Goal: Transaction & Acquisition: Purchase product/service

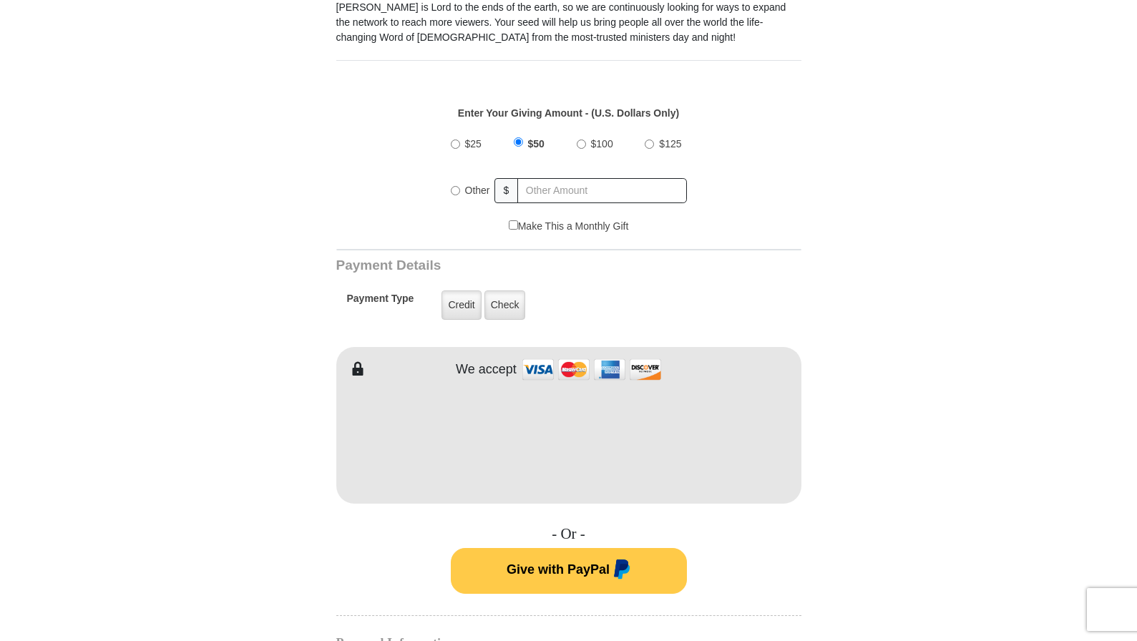
scroll to position [482, 0]
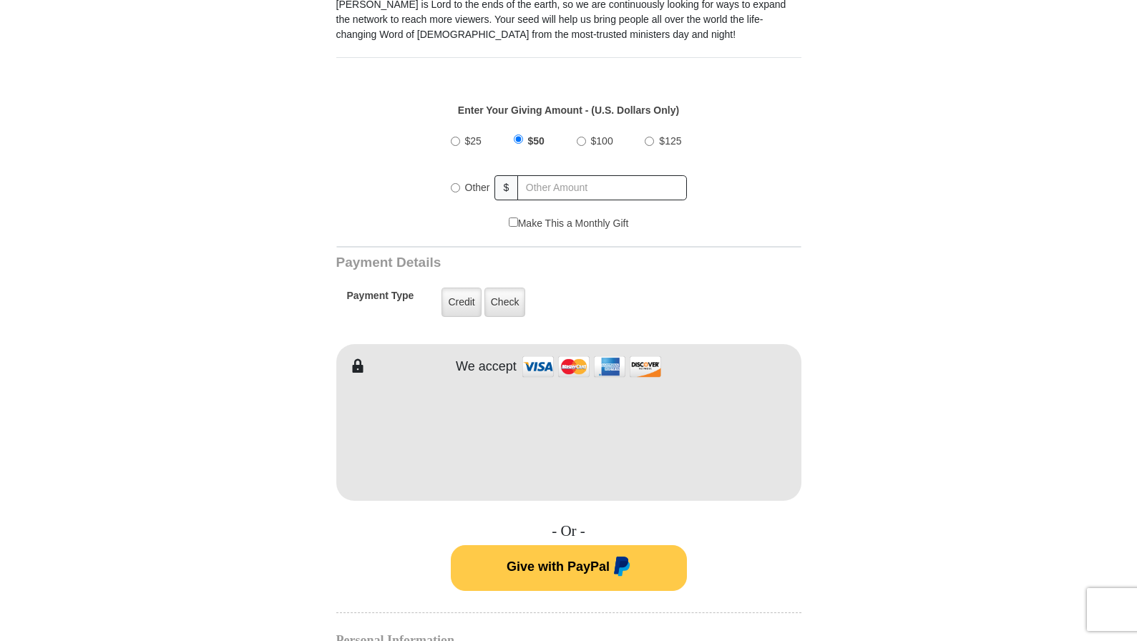
click at [454, 188] on input "Other" at bounding box center [455, 187] width 9 height 9
radio input "true"
type input "30.00"
click at [437, 223] on div "Make This a Monthly Gift" at bounding box center [568, 231] width 450 height 30
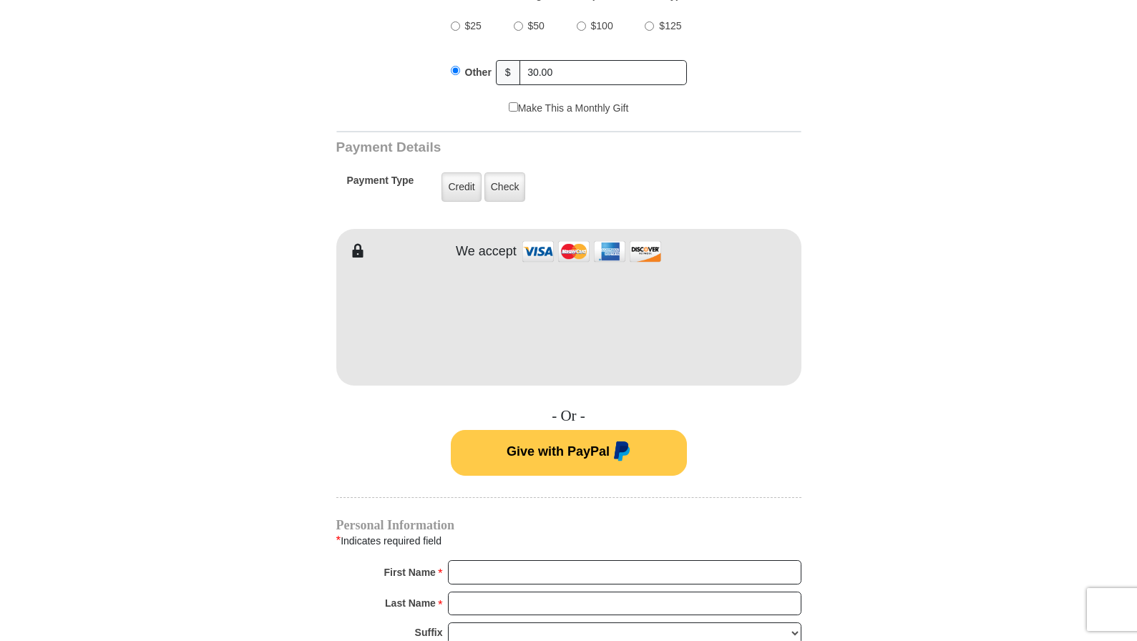
scroll to position [602, 0]
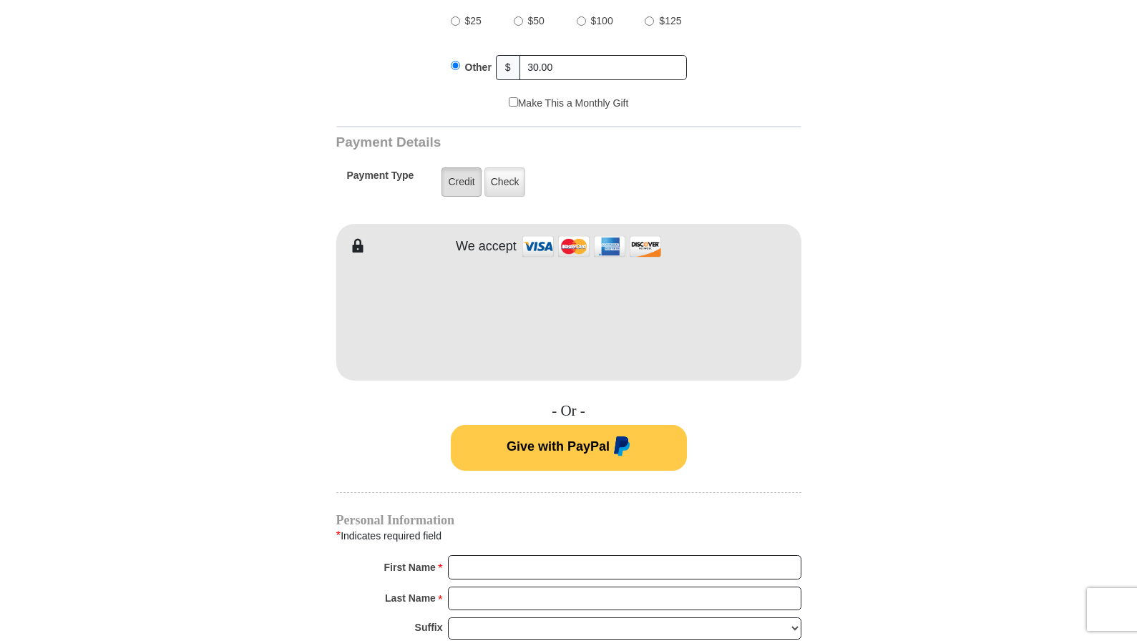
click at [451, 184] on label "Credit" at bounding box center [461, 181] width 39 height 29
click at [0, 0] on input "Credit" at bounding box center [0, 0] width 0 height 0
click at [719, 417] on h4 "- Or -" at bounding box center [568, 411] width 465 height 18
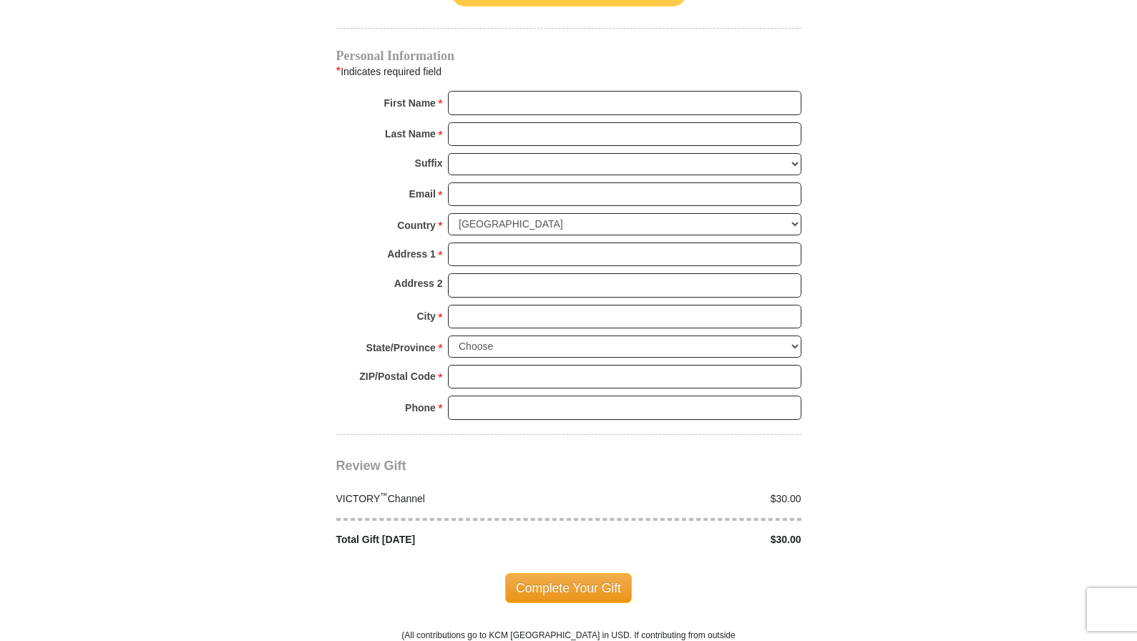
scroll to position [1071, 0]
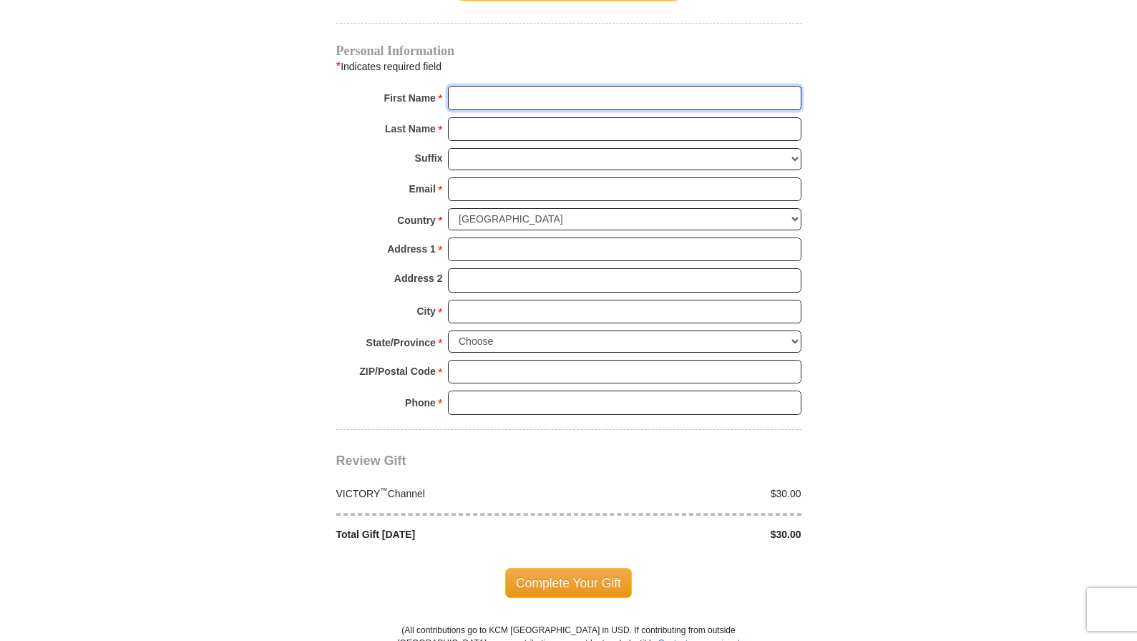
type input "D"
type input "David"
type input "Zamora"
type input "8642 Noreen Falls Drive"
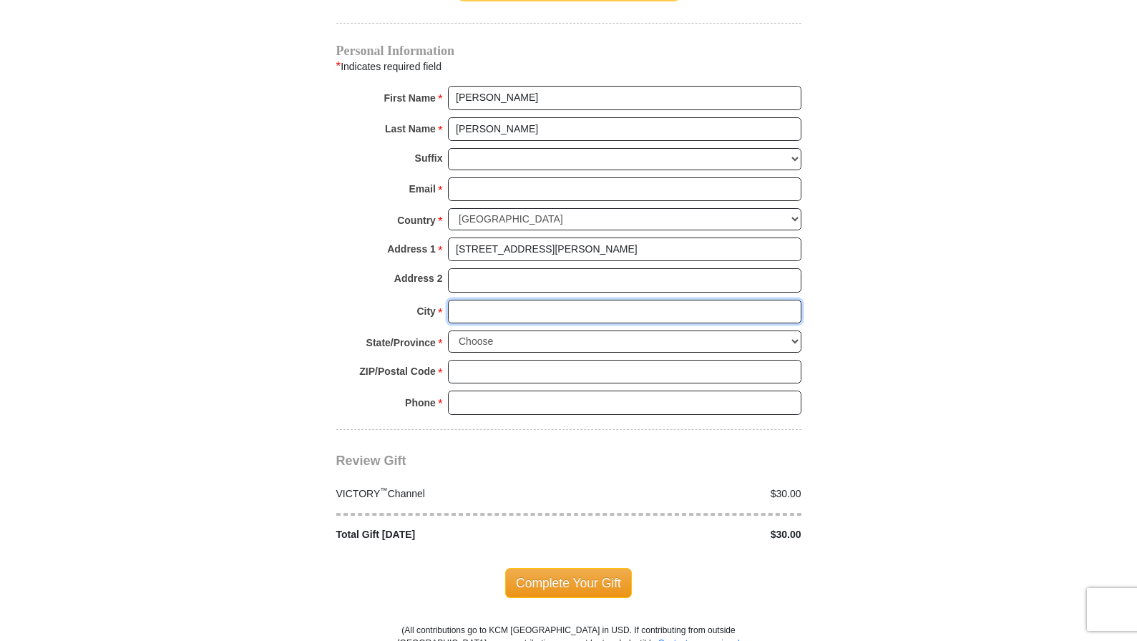
type input "Colorado Springs"
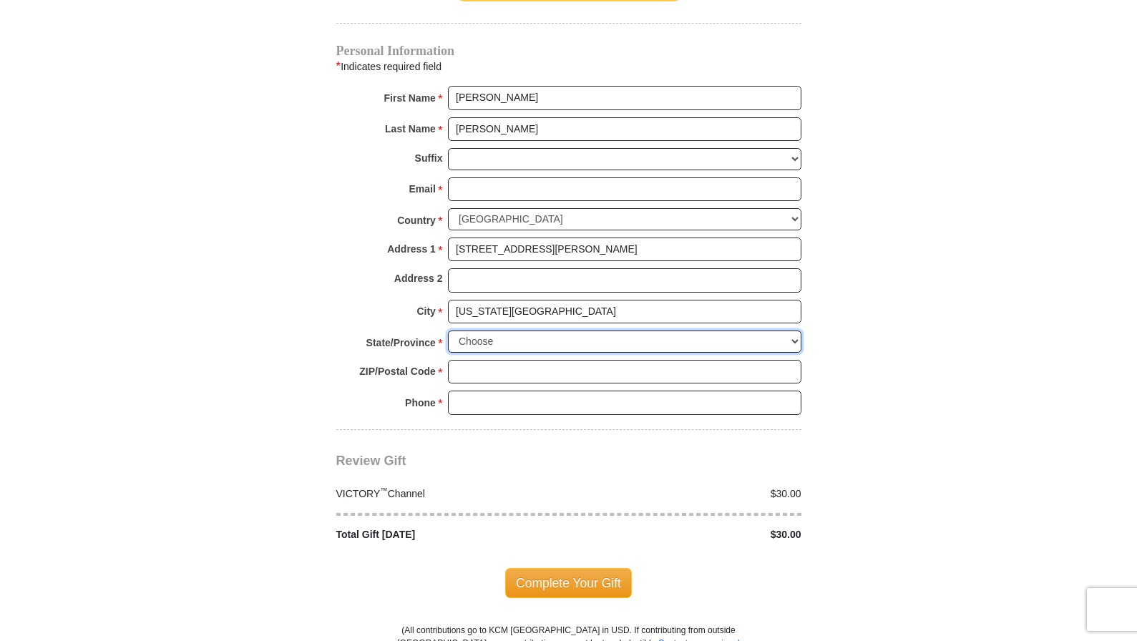
select select "CO"
type input "80924-5249"
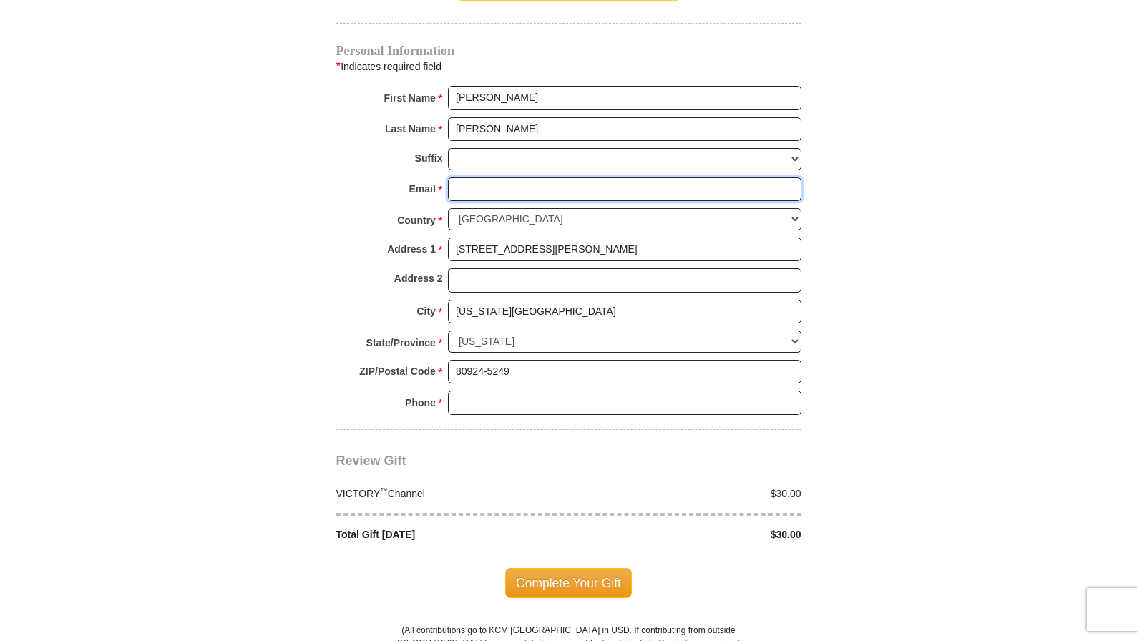
type input "laman12@hotmail.com"
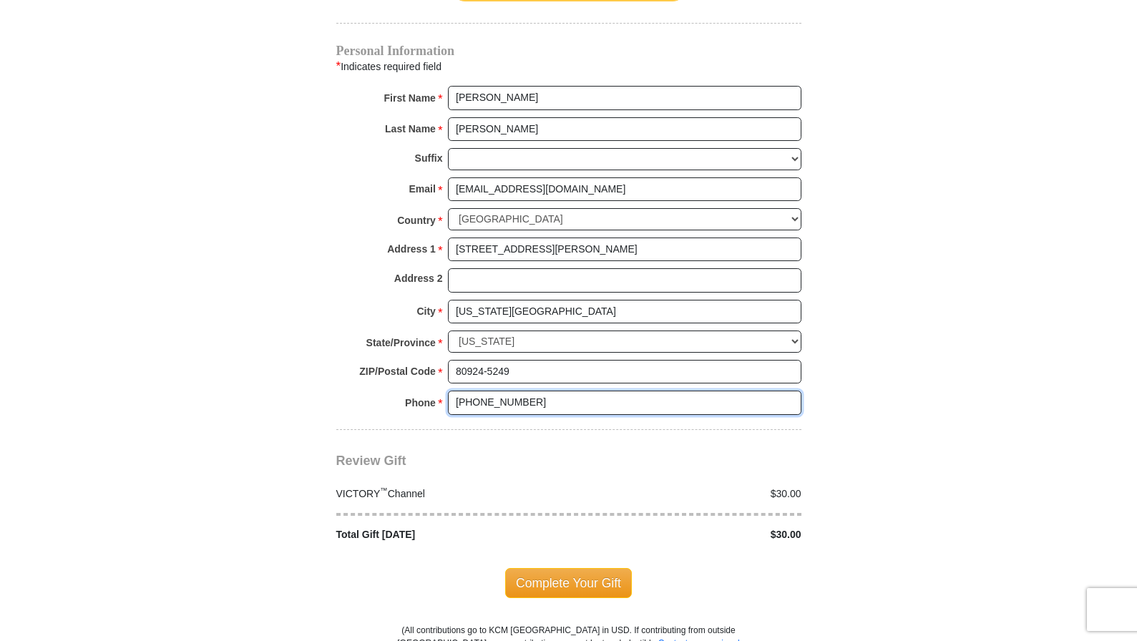
type input "(818) 437-4894"
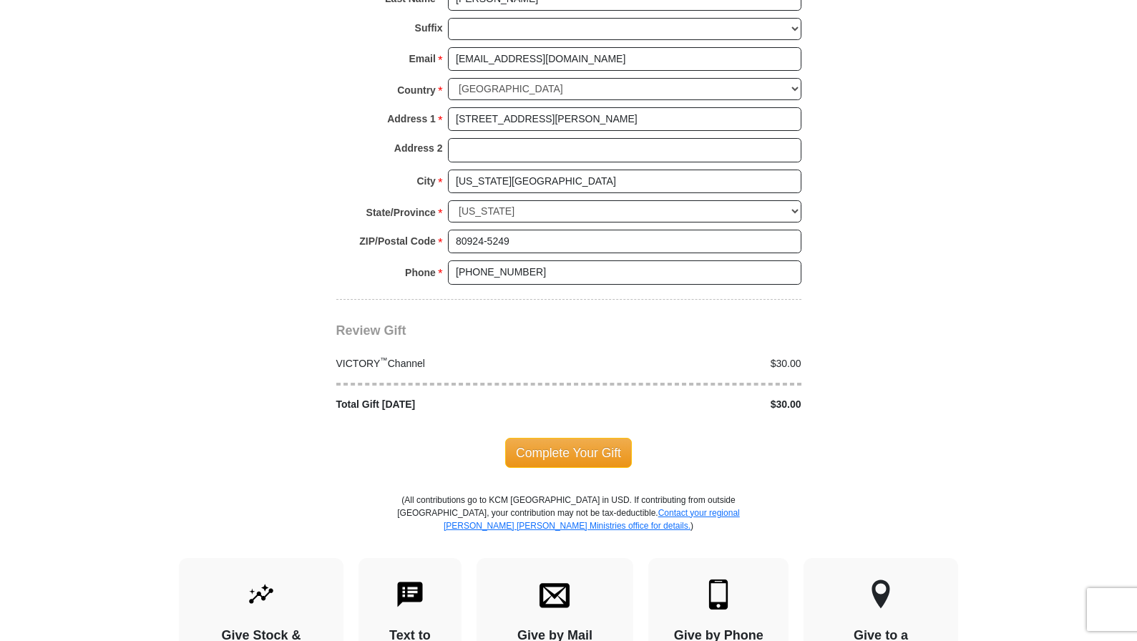
scroll to position [1202, 0]
click at [552, 437] on span "Complete Your Gift" at bounding box center [568, 452] width 127 height 30
